Goal: Task Accomplishment & Management: Complete application form

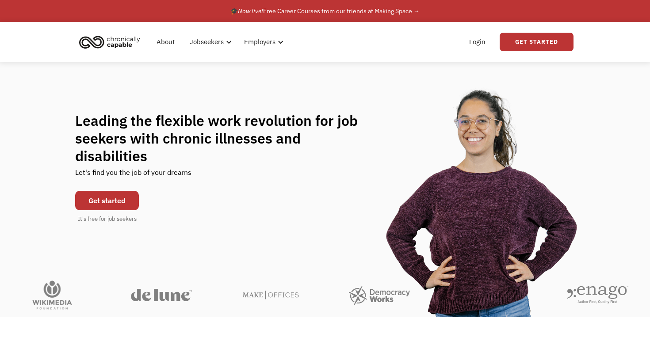
click at [122, 193] on link "Get started" at bounding box center [107, 200] width 64 height 19
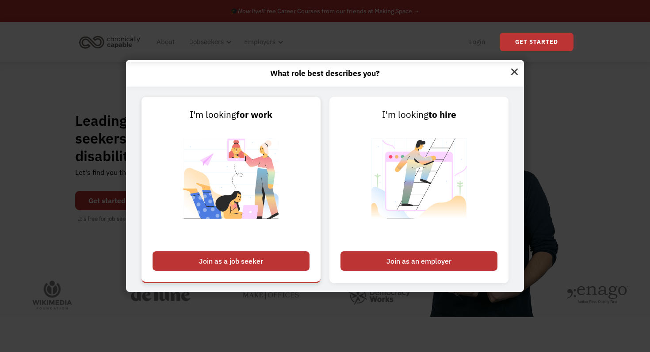
click at [224, 266] on div "Join as a job seeker" at bounding box center [231, 261] width 157 height 19
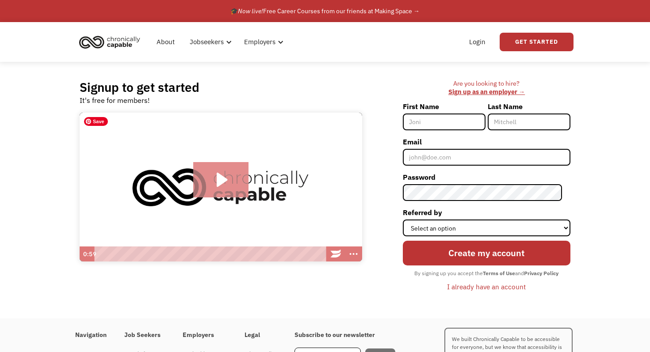
click at [234, 187] on icon "Play Video: Introducing Chronically Capable" at bounding box center [220, 179] width 55 height 35
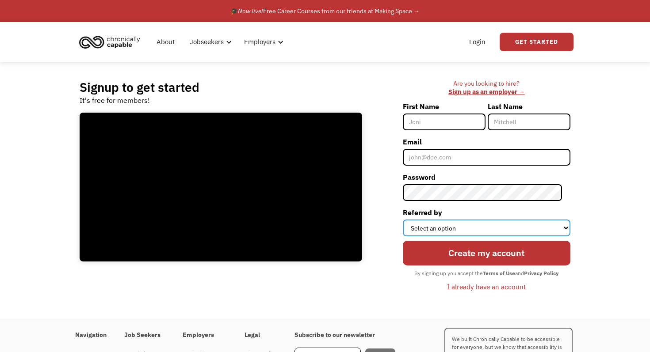
click at [435, 226] on select "Select an option Instagram Facebook Twitter Search Engine News Article Word of …" at bounding box center [487, 228] width 168 height 17
select select "Search Engine"
click at [411, 220] on select "Select an option Instagram Facebook Twitter Search Engine News Article Word of …" at bounding box center [487, 228] width 168 height 17
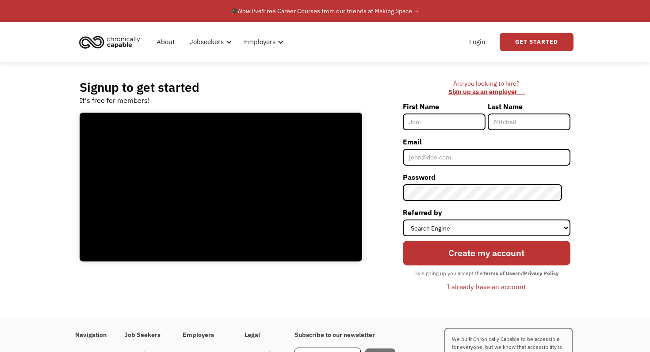
click at [386, 267] on div "Are you looking to hire? ‍ Sign up as an employer → First Name Last Name Email …" at bounding box center [470, 190] width 199 height 221
click at [438, 124] on input "First Name" at bounding box center [444, 122] width 83 height 17
type input "Sydne"
type input "Archer"
click at [382, 143] on div "Are you looking to hire? ‍ Sign up as an employer → First Name Sydne Last Name …" at bounding box center [470, 190] width 199 height 221
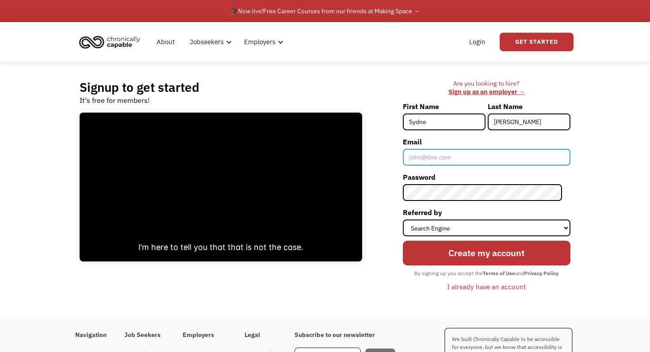
click at [428, 160] on input "Email" at bounding box center [487, 157] width 168 height 17
type input "sydnejenae@gmail.com"
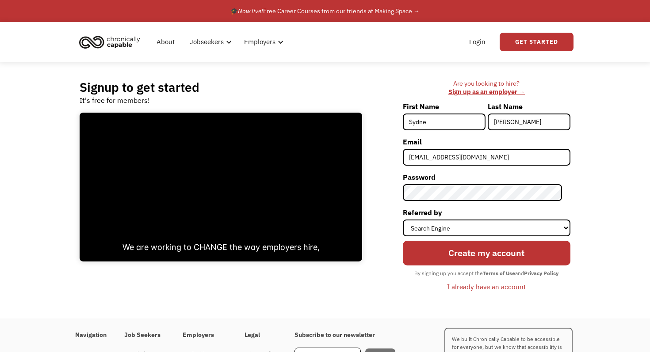
click at [386, 200] on div "Are you looking to hire? ‍ Sign up as an employer → First Name Sydne Last Name …" at bounding box center [470, 190] width 199 height 221
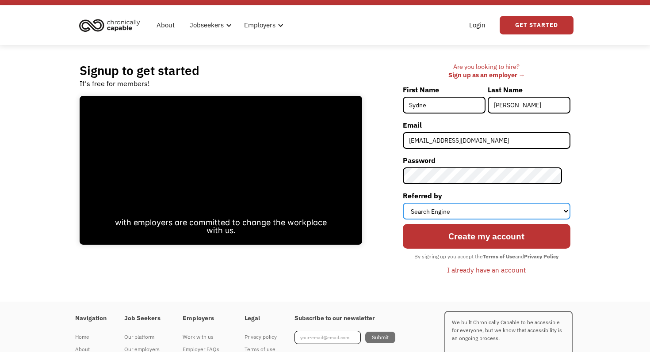
scroll to position [11, 0]
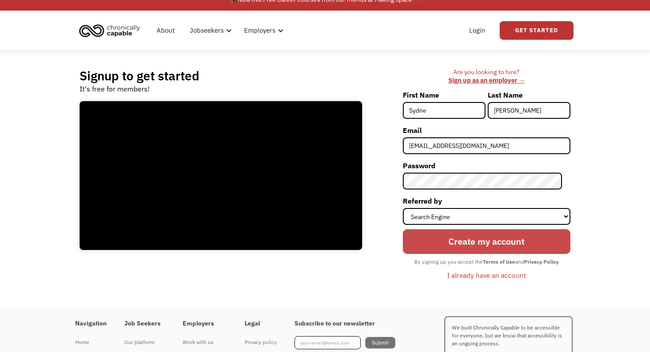
click at [421, 245] on input "Create my account" at bounding box center [487, 241] width 168 height 25
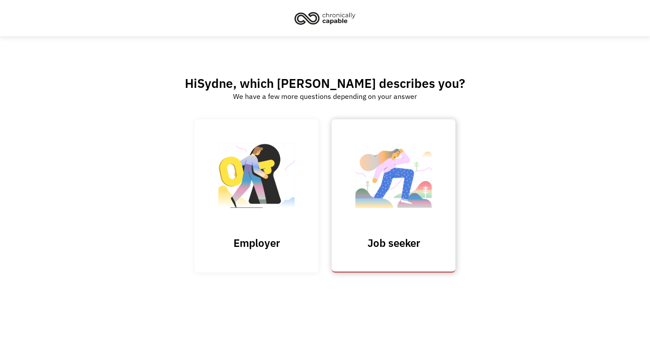
click at [395, 234] on link "Job seeker" at bounding box center [394, 195] width 124 height 153
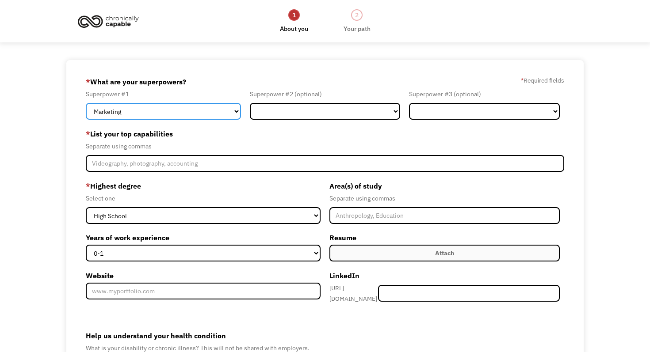
click at [147, 112] on select "Marketing Human Resources Finance Technology Operations Sales Industrial & Manu…" at bounding box center [163, 111] width 155 height 17
select select "Design"
click at [86, 103] on select "Marketing Human Resources Finance Technology Operations Sales Industrial & Manu…" at bounding box center [163, 111] width 155 height 17
click at [215, 133] on label "* List your top capabilities" at bounding box center [325, 134] width 478 height 14
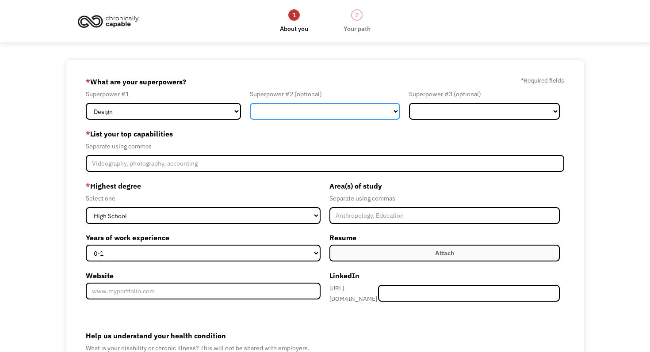
click at [317, 112] on select "Marketing Human Resources Finance Technology Operations Sales Industrial & Manu…" at bounding box center [325, 111] width 151 height 17
click at [250, 103] on select "Marketing Human Resources Finance Technology Operations Sales Industrial & Manu…" at bounding box center [325, 111] width 151 height 17
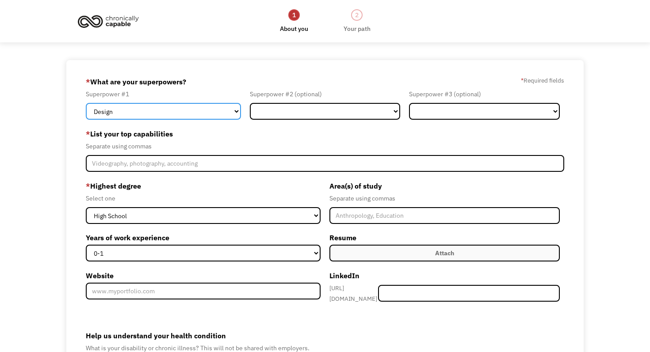
click at [217, 114] on select "Marketing Human Resources Finance Technology Operations Sales Industrial & Manu…" at bounding box center [163, 111] width 155 height 17
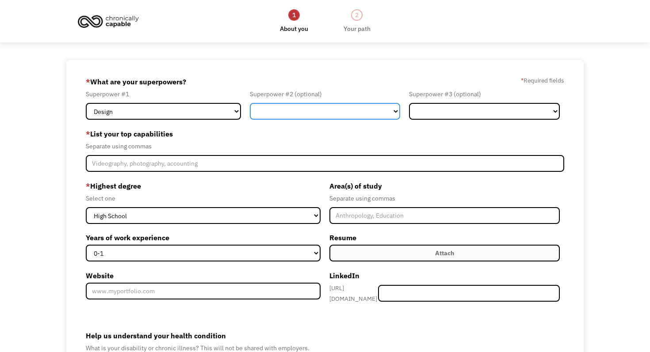
click at [288, 113] on select "Marketing Human Resources Finance Technology Operations Sales Industrial & Manu…" at bounding box center [325, 111] width 151 height 17
click at [250, 103] on select "Marketing Human Resources Finance Technology Operations Sales Industrial & Manu…" at bounding box center [325, 111] width 151 height 17
click at [302, 116] on select "Marketing Human Resources Finance Technology Operations Sales Industrial & Manu…" at bounding box center [325, 111] width 151 height 17
select select "Customer Service"
click at [250, 103] on select "Marketing Human Resources Finance Technology Operations Sales Industrial & Manu…" at bounding box center [325, 111] width 151 height 17
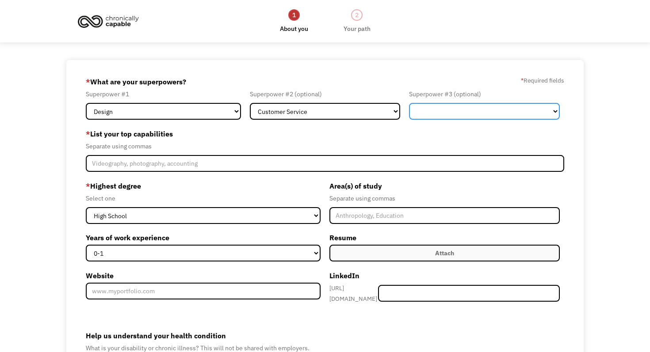
click at [430, 110] on select "Marketing Human Resources Finance Technology Operations Sales Industrial & Manu…" at bounding box center [484, 111] width 151 height 17
select select "Administration"
click at [409, 103] on select "Marketing Human Resources Finance Technology Operations Sales Industrial & Manu…" at bounding box center [484, 111] width 151 height 17
click at [347, 138] on label "* List your top capabilities" at bounding box center [325, 134] width 478 height 14
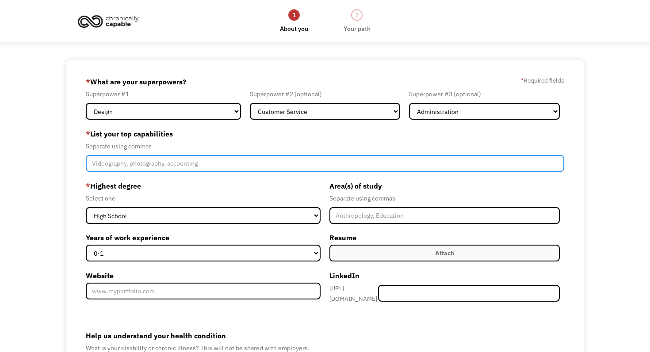
click at [193, 167] on input "Member-Create-Step1" at bounding box center [325, 163] width 478 height 17
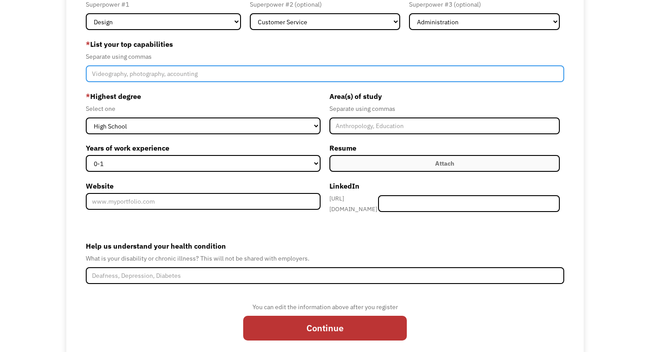
scroll to position [113, 0]
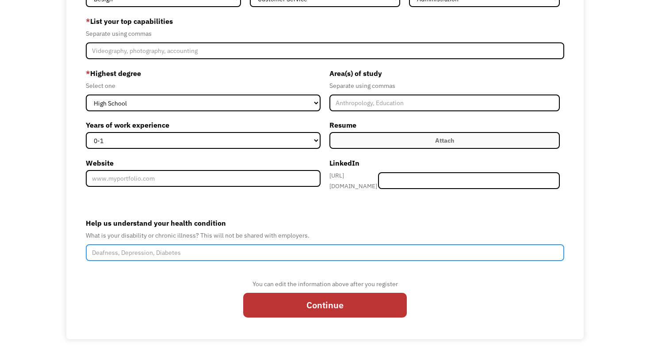
click at [99, 246] on input "Help us understand your health condition" at bounding box center [325, 252] width 478 height 17
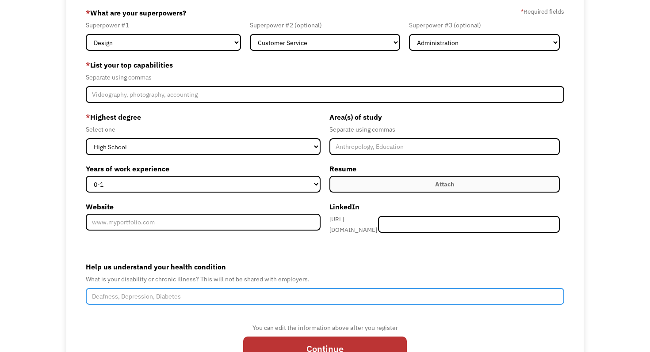
scroll to position [0, 0]
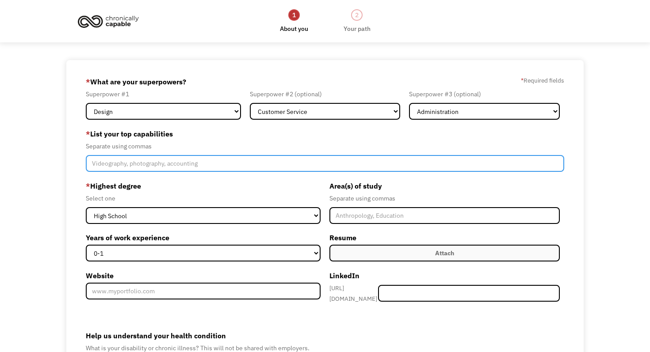
click at [118, 161] on input "Member-Create-Step1" at bounding box center [325, 163] width 478 height 17
type input "Adobe illustrator, fashion design, art, helping people, teaching"
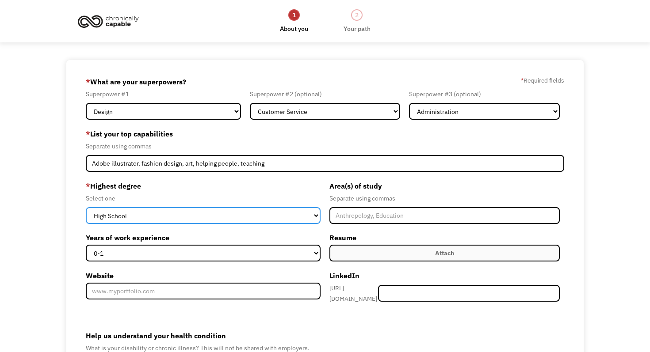
click at [158, 214] on select "High School Associates Bachelors Master's PhD" at bounding box center [203, 215] width 235 height 17
click at [86, 207] on select "High School Associates Bachelors Master's PhD" at bounding box center [203, 215] width 235 height 17
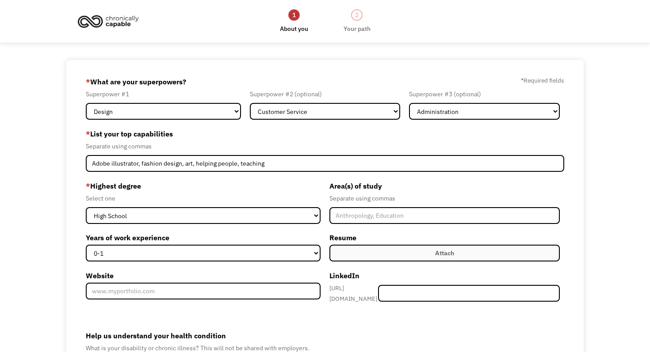
click at [160, 192] on label "* Highest degree" at bounding box center [203, 186] width 235 height 14
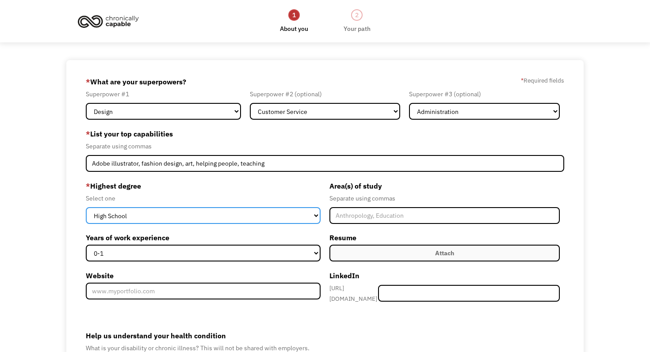
click at [287, 213] on select "High School Associates Bachelors Master's PhD" at bounding box center [203, 215] width 235 height 17
select select "associates"
click at [86, 207] on select "High School Associates Bachelors Master's PhD" at bounding box center [203, 215] width 235 height 17
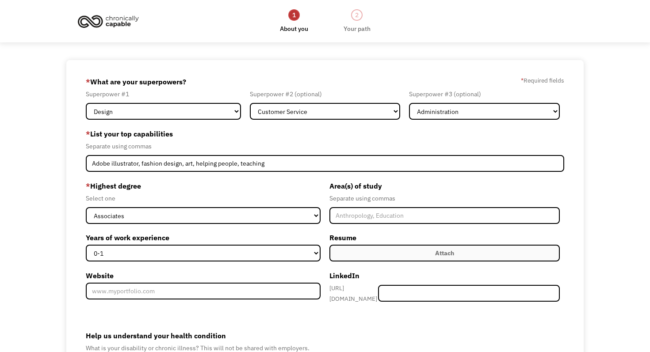
click at [259, 192] on label "* Highest degree" at bounding box center [203, 186] width 235 height 14
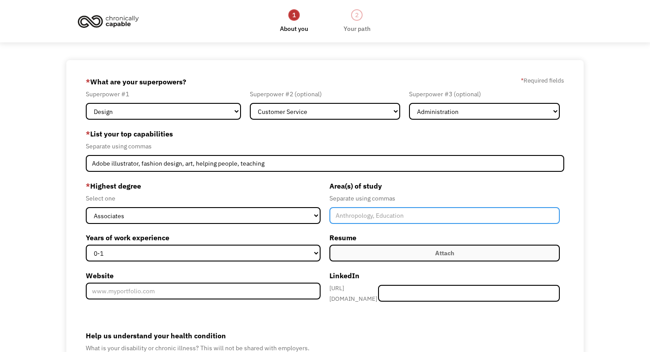
click at [352, 217] on input "Member-Create-Step1" at bounding box center [444, 215] width 230 height 17
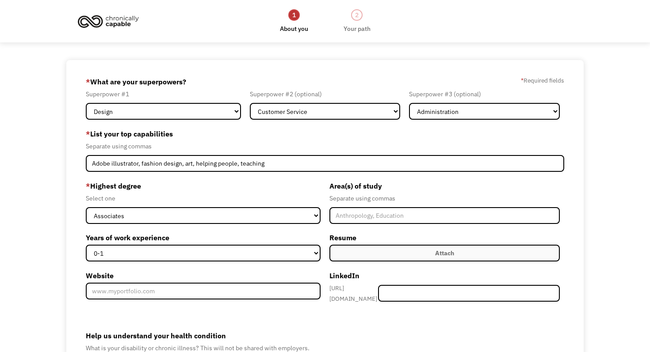
click at [386, 247] on label "Attach" at bounding box center [444, 253] width 230 height 17
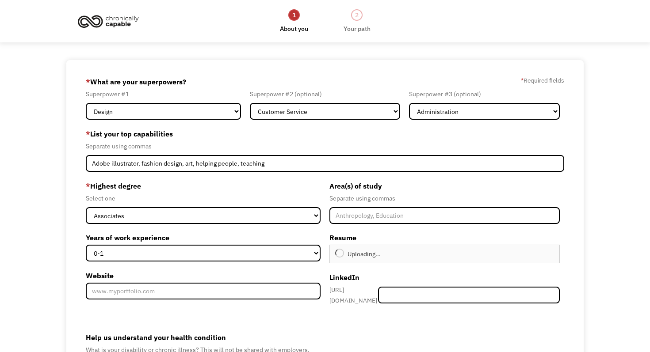
type input "Continue"
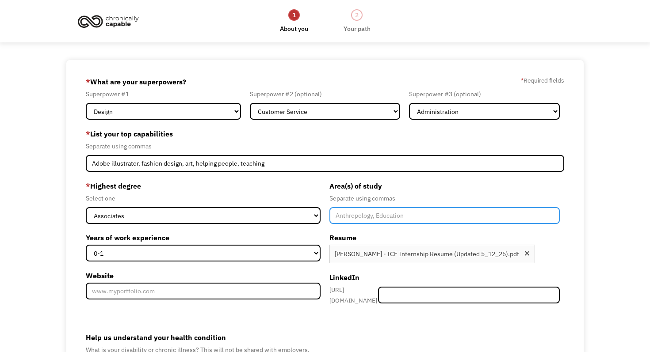
click at [364, 219] on input "Member-Create-Step1" at bounding box center [444, 215] width 230 height 17
drag, startPoint x: 362, startPoint y: 217, endPoint x: 361, endPoint y: 247, distance: 29.6
click at [361, 247] on div "Area(s) of study Separate using commas Fashion design Resume Attach Uploading..…" at bounding box center [444, 246] width 239 height 134
click at [362, 219] on input "Fashion design" at bounding box center [444, 215] width 230 height 17
type input "Fashion Design"
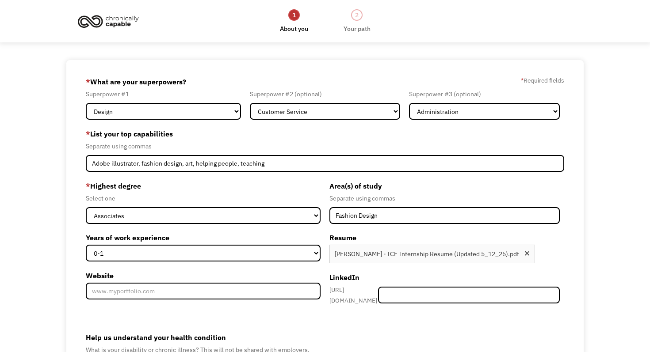
click at [285, 234] on label "Years of work experience" at bounding box center [203, 238] width 235 height 14
click at [285, 245] on select "0-1 2-4 5-10 11-15 15+" at bounding box center [203, 253] width 235 height 17
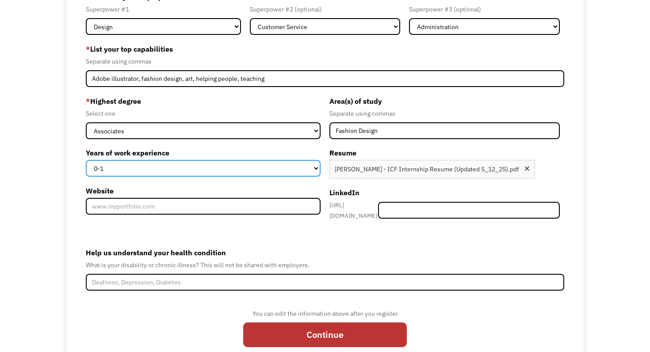
scroll to position [96, 0]
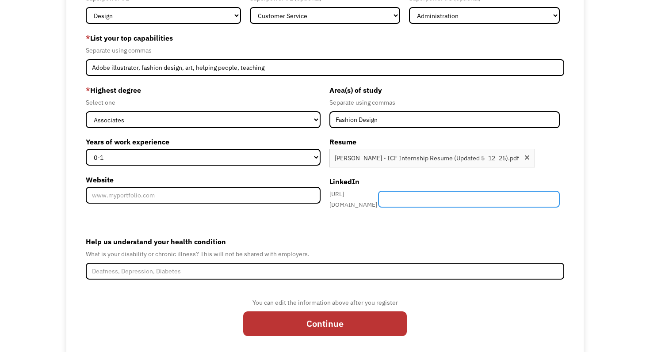
click at [474, 203] on input "Member-Create-Step1" at bounding box center [469, 199] width 182 height 17
type input "[PERSON_NAME]"
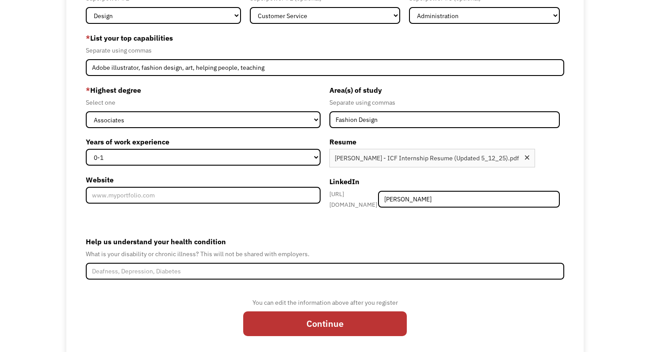
click at [431, 218] on form "68aa72fc11af669f64cea791 sydnejenae@gmail.com Sydne Archer Search Engine * What…" at bounding box center [325, 161] width 478 height 365
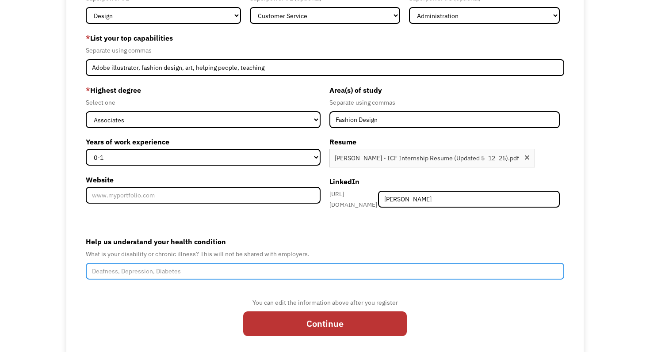
click at [147, 267] on input "Help us understand your health condition" at bounding box center [325, 271] width 478 height 17
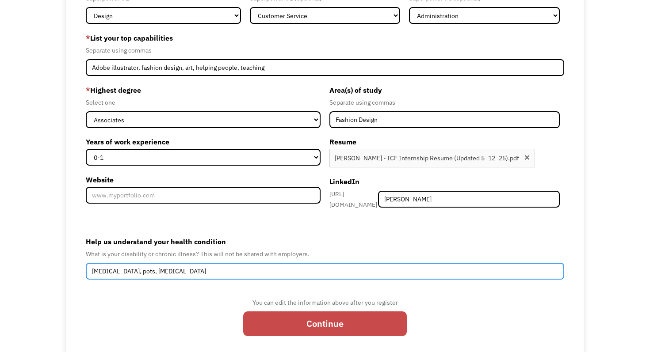
type input "depression, pots, chronic migraine"
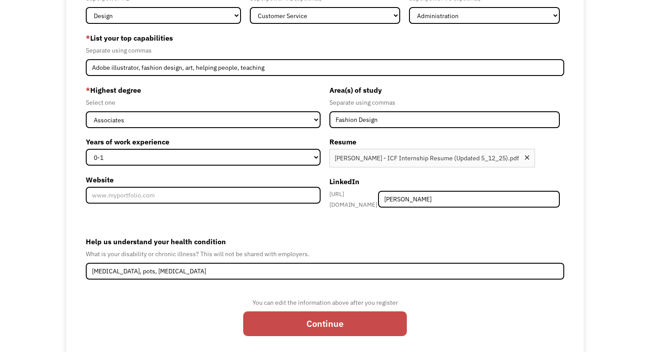
click at [290, 324] on input "Continue" at bounding box center [325, 324] width 164 height 25
type input "Please wait..."
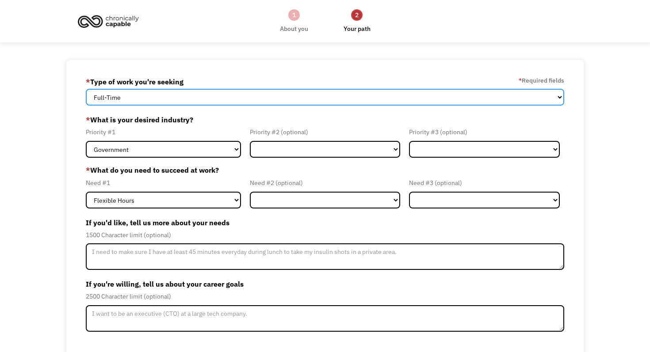
click at [343, 101] on select "Full-Time Part-Time Both Full-Time and Part-Time" at bounding box center [325, 97] width 478 height 17
select select "part-time"
click at [86, 89] on select "Full-Time Part-Time Both Full-Time and Part-Time" at bounding box center [325, 97] width 478 height 17
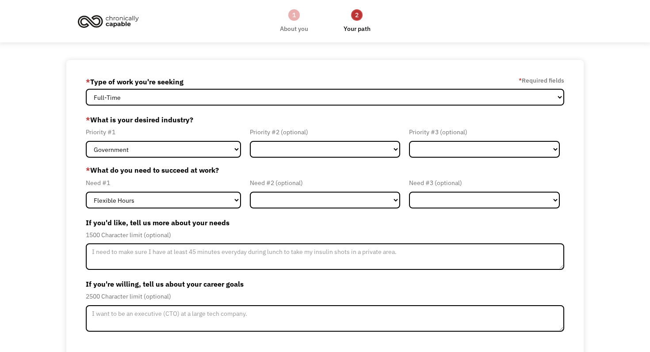
click at [69, 179] on div "68aa72fc11af669f64cea791 sydnejenae@gmail.com Sydne Archer * Type of work you'r…" at bounding box center [324, 235] width 517 height 350
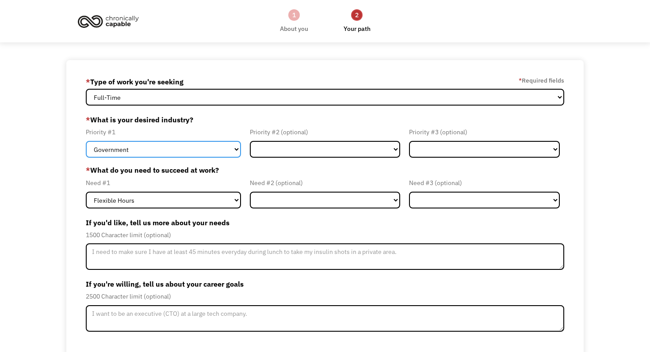
click at [157, 153] on select "Government Finance & Insurance Health & Social Care Tech & Engineering Creative…" at bounding box center [163, 149] width 155 height 17
select select "Creative & Design"
click at [86, 141] on select "Government Finance & Insurance Health & Social Care Tech & Engineering Creative…" at bounding box center [163, 149] width 155 height 17
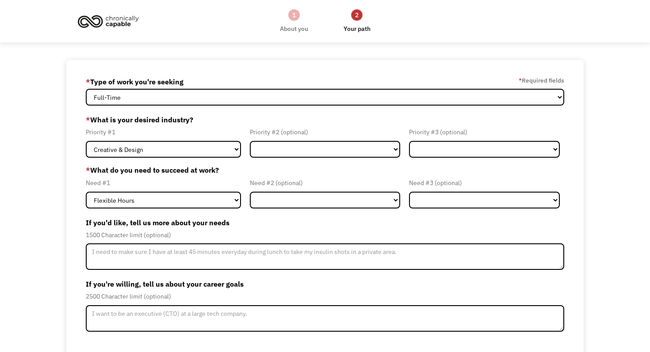
click at [79, 210] on div "68aa72fc11af669f64cea791 sydnejenae@gmail.com Sydne Archer * Type of work you'r…" at bounding box center [324, 235] width 517 height 350
click at [313, 142] on select "Government Finance & Insurance Health & Social Care Tech & Engineering Creative…" at bounding box center [325, 149] width 151 height 17
select select "Education"
click at [250, 141] on select "Government Finance & Insurance Health & Social Care Tech & Engineering Creative…" at bounding box center [325, 149] width 151 height 17
click at [226, 173] on label "* What do you need to succeed at work?" at bounding box center [325, 170] width 478 height 11
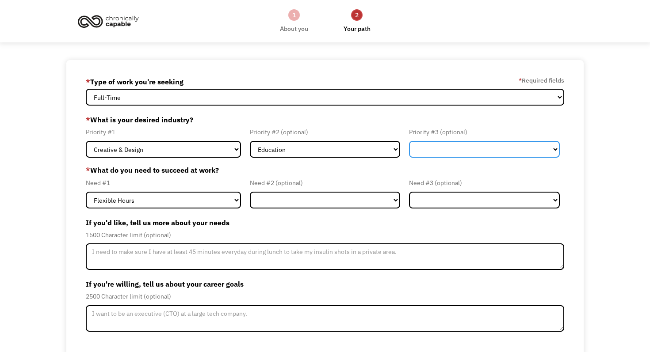
click at [446, 143] on select "Government Finance & Insurance Health & Social Care Tech & Engineering Creative…" at bounding box center [484, 149] width 151 height 17
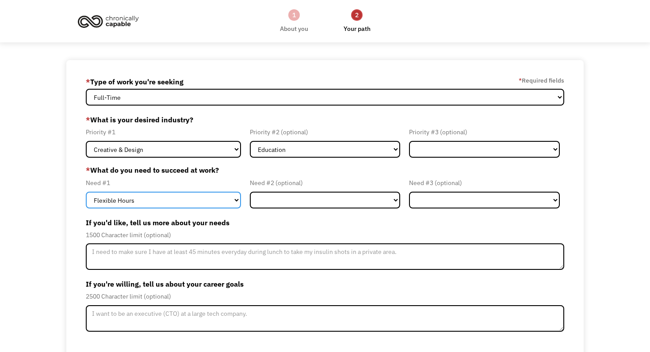
click at [179, 198] on select "Flexible Hours Remote Work Service Animal On-site Accommodations Visual Support…" at bounding box center [163, 200] width 155 height 17
click at [86, 192] on select "Flexible Hours Remote Work Service Animal On-site Accommodations Visual Support…" at bounding box center [163, 200] width 155 height 17
click at [179, 198] on select "Flexible Hours Remote Work Service Animal On-site Accommodations Visual Support…" at bounding box center [163, 200] width 155 height 17
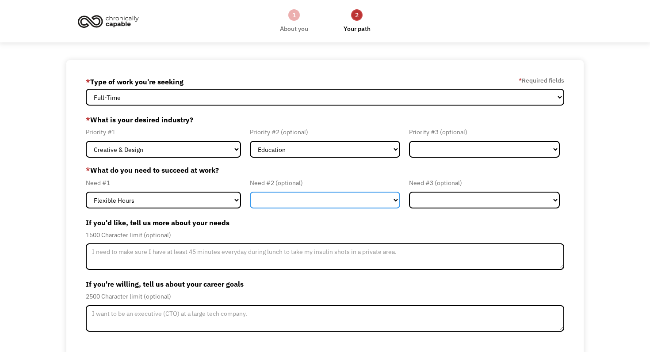
click at [292, 199] on select "Flexible Hours Remote Work Service Animal On-site Accommodations Visual Support…" at bounding box center [325, 200] width 151 height 17
select select "On-site Accommodations"
click at [250, 192] on select "Flexible Hours Remote Work Service Animal On-site Accommodations Visual Support…" at bounding box center [325, 200] width 151 height 17
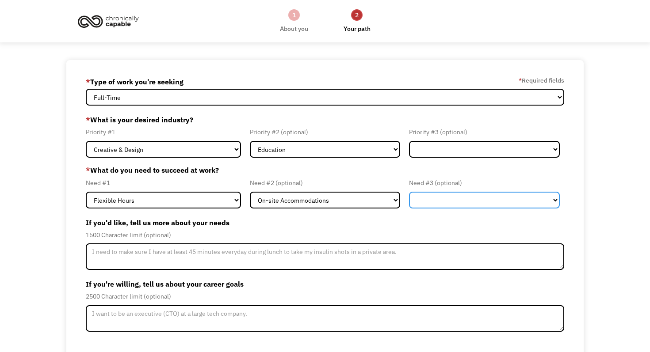
click at [424, 199] on select "Flexible Hours Remote Work Service Animal On-site Accommodations Visual Support…" at bounding box center [484, 200] width 151 height 17
click at [409, 192] on select "Flexible Hours Remote Work Service Animal On-site Accommodations Visual Support…" at bounding box center [484, 200] width 151 height 17
click at [426, 204] on select "Flexible Hours Remote Work Service Animal On-site Accommodations Visual Support…" at bounding box center [484, 200] width 151 height 17
select select "Remote Work"
click at [409, 192] on select "Flexible Hours Remote Work Service Animal On-site Accommodations Visual Support…" at bounding box center [484, 200] width 151 height 17
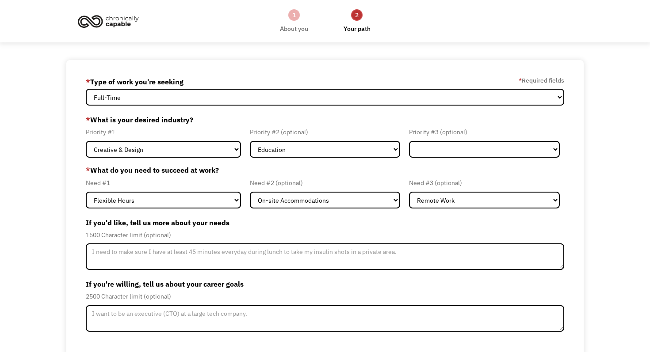
click at [46, 235] on div "68aa72fc11af669f64cea791 sydnejenae@gmail.com Sydne Archer * Type of work you'r…" at bounding box center [325, 235] width 650 height 350
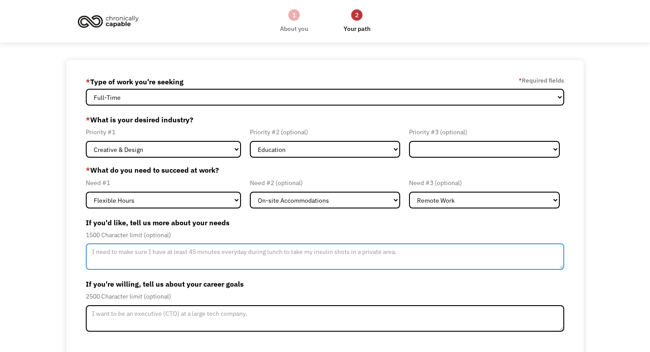
click at [120, 261] on textarea "Member-Update-Form-Step2" at bounding box center [325, 257] width 478 height 27
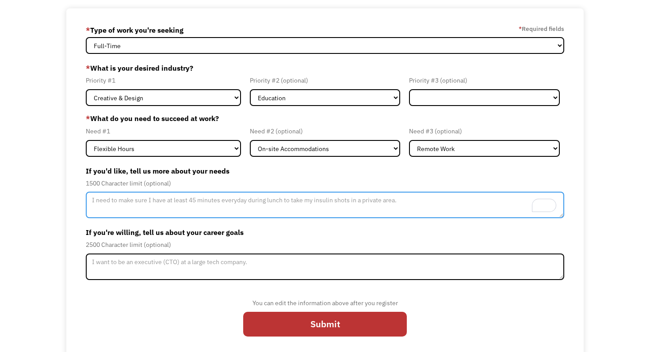
scroll to position [58, 0]
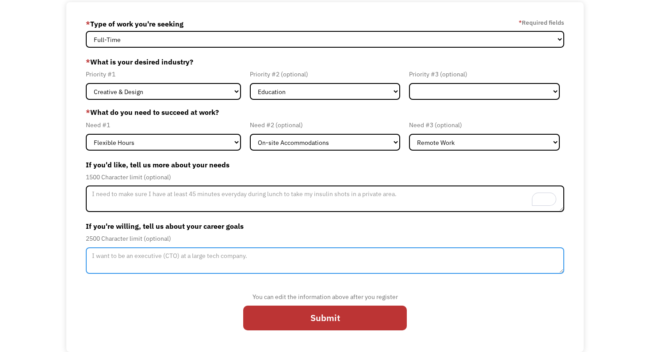
click at [123, 259] on textarea "Member-Update-Form-Step2" at bounding box center [325, 261] width 478 height 27
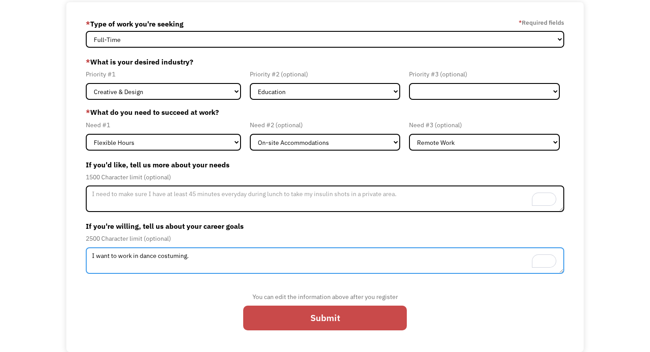
type textarea "I want to work in dance costuming."
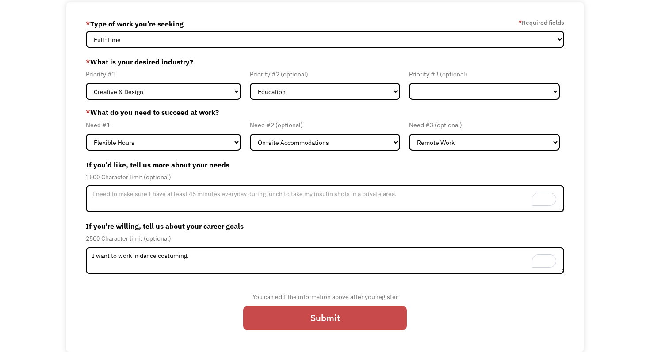
click at [291, 323] on input "Submit" at bounding box center [325, 318] width 164 height 25
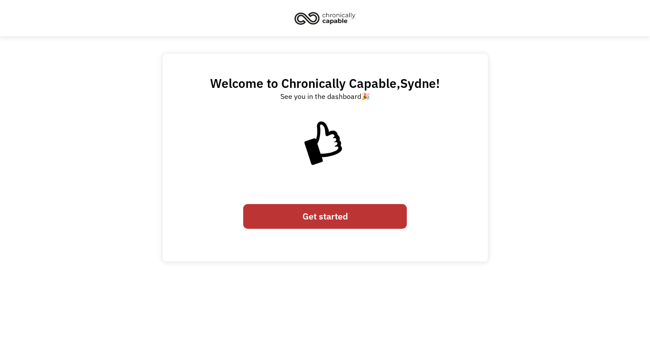
click at [341, 219] on link "Get started" at bounding box center [325, 216] width 164 height 25
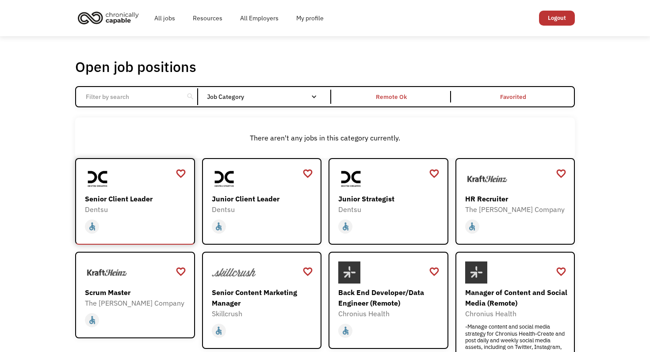
click at [158, 208] on div "Dentsu" at bounding box center [136, 209] width 103 height 11
click at [136, 284] on div at bounding box center [136, 273] width 103 height 22
click at [261, 225] on div "home slow_motion_video accessible today not_interested supervisor_account recor…" at bounding box center [263, 226] width 103 height 17
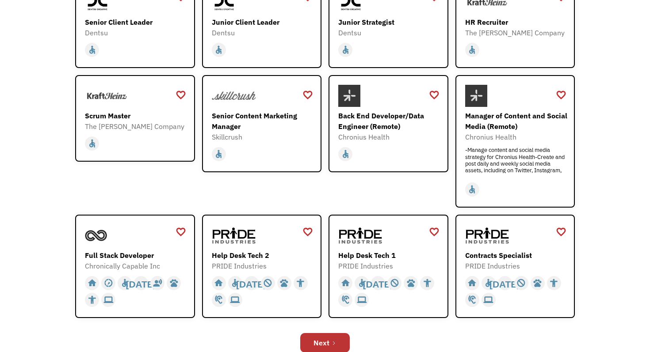
scroll to position [178, 0]
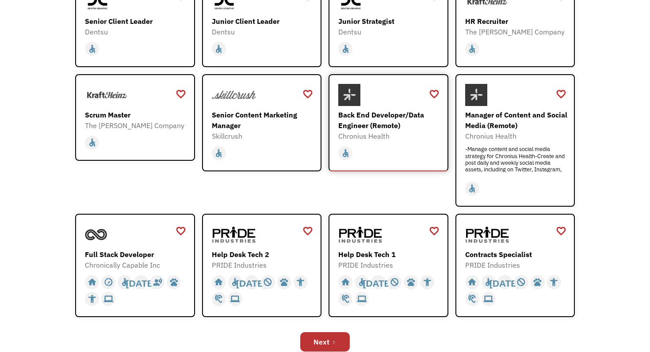
click at [384, 151] on div "home slow_motion_video accessible today not_interested supervisor_account recor…" at bounding box center [389, 153] width 103 height 17
click at [161, 257] on div "Full Stack Developer" at bounding box center [136, 254] width 103 height 11
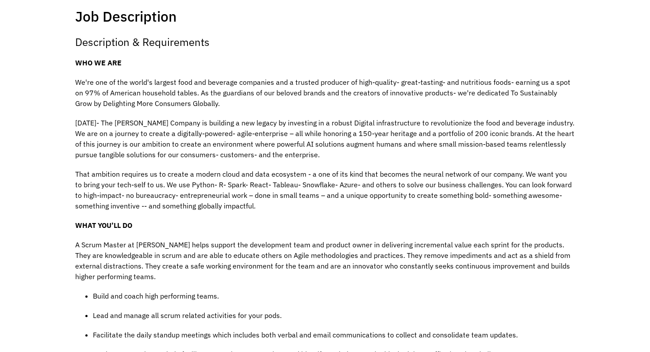
scroll to position [192, 0]
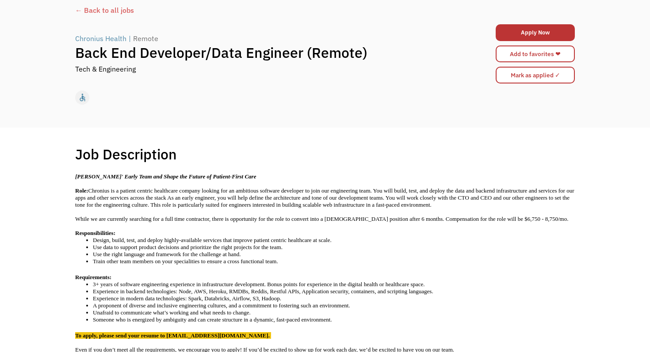
scroll to position [58, 0]
